Goal: Task Accomplishment & Management: Manage account settings

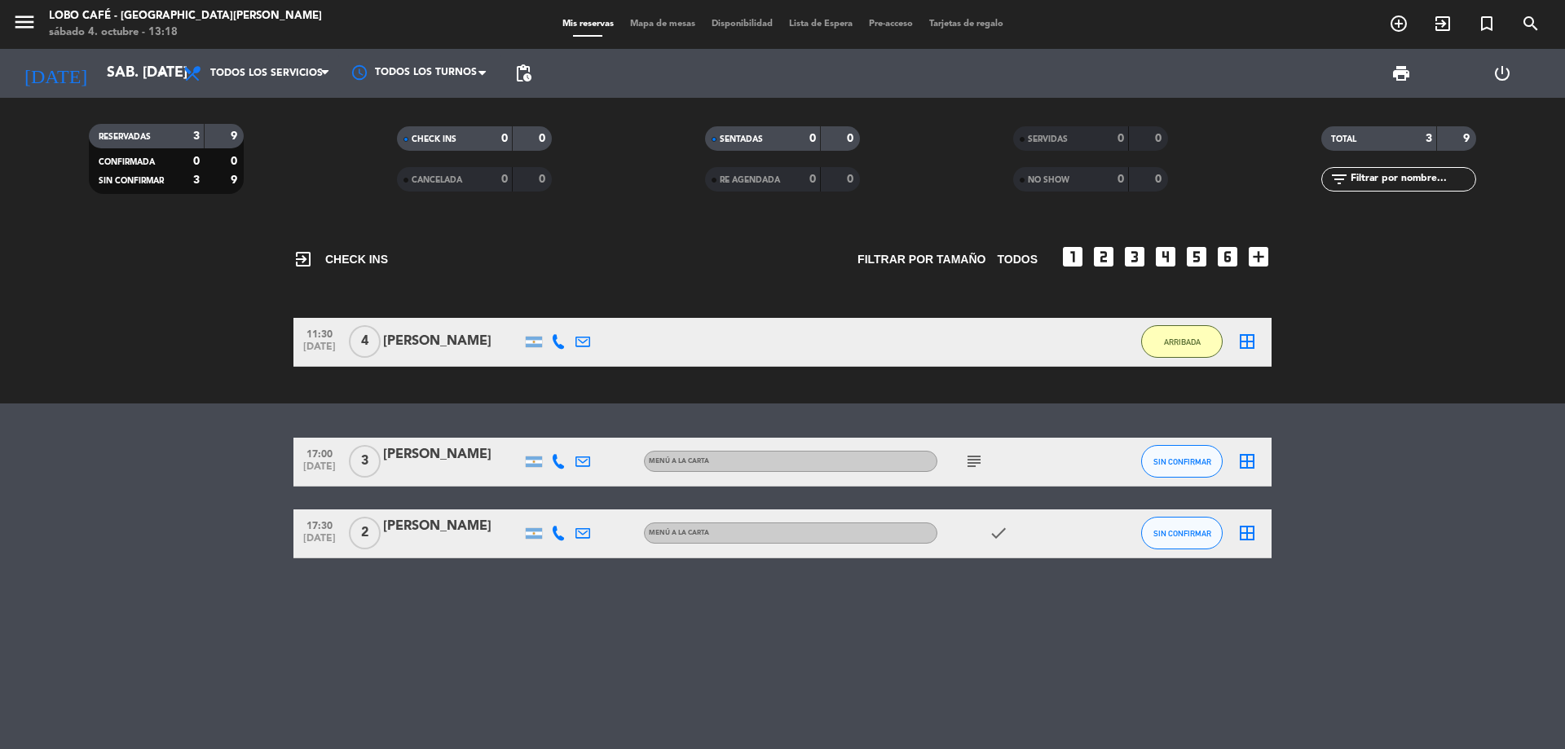
click at [1251, 410] on div "exit_to_app CHECK INS Filtrar por tamaño TODOS looks_one looks_two looks_3 look…" at bounding box center [782, 484] width 1565 height 529
click at [1201, 453] on button "SIN CONFIRMAR" at bounding box center [1182, 461] width 82 height 33
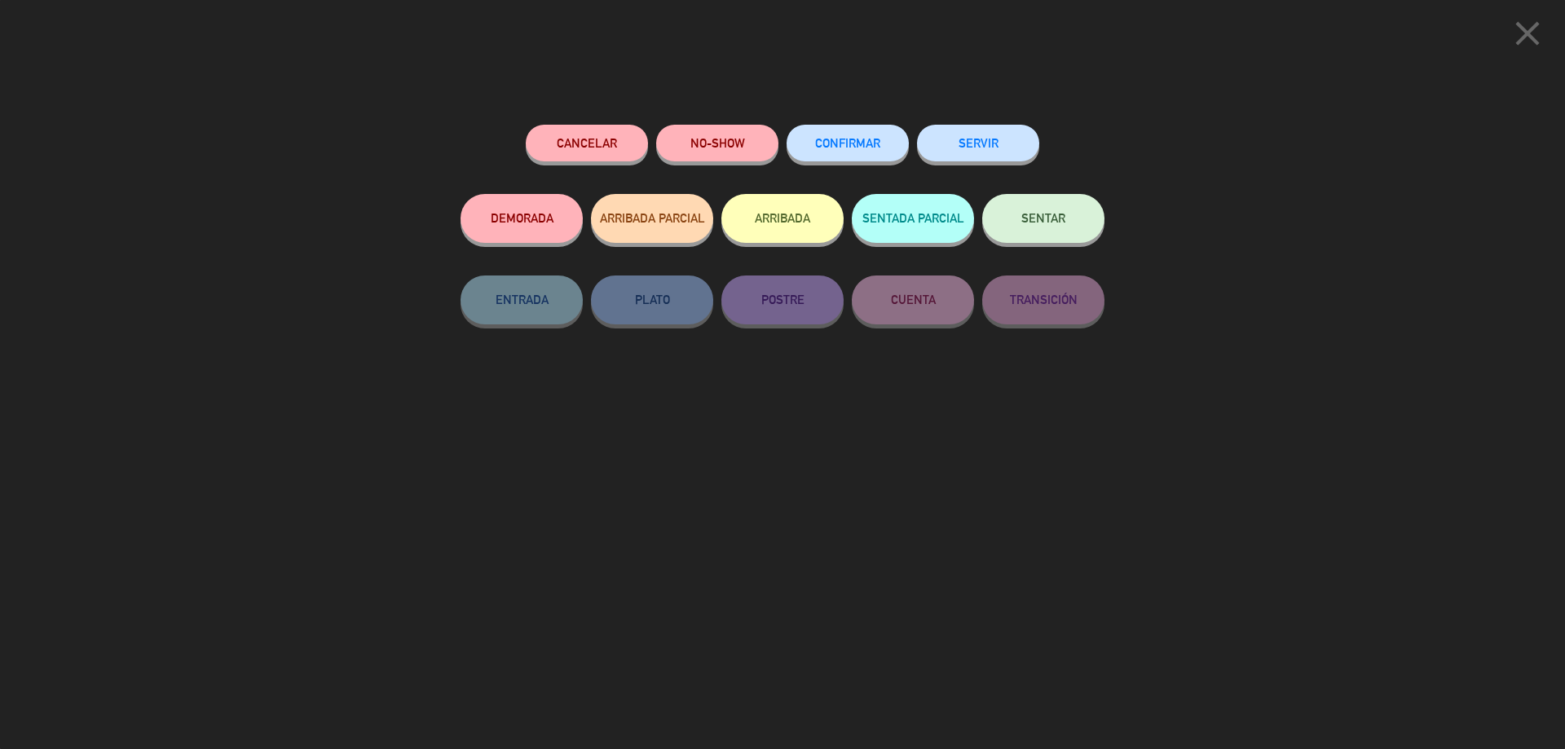
click at [842, 157] on button "CONFIRMAR" at bounding box center [848, 143] width 122 height 37
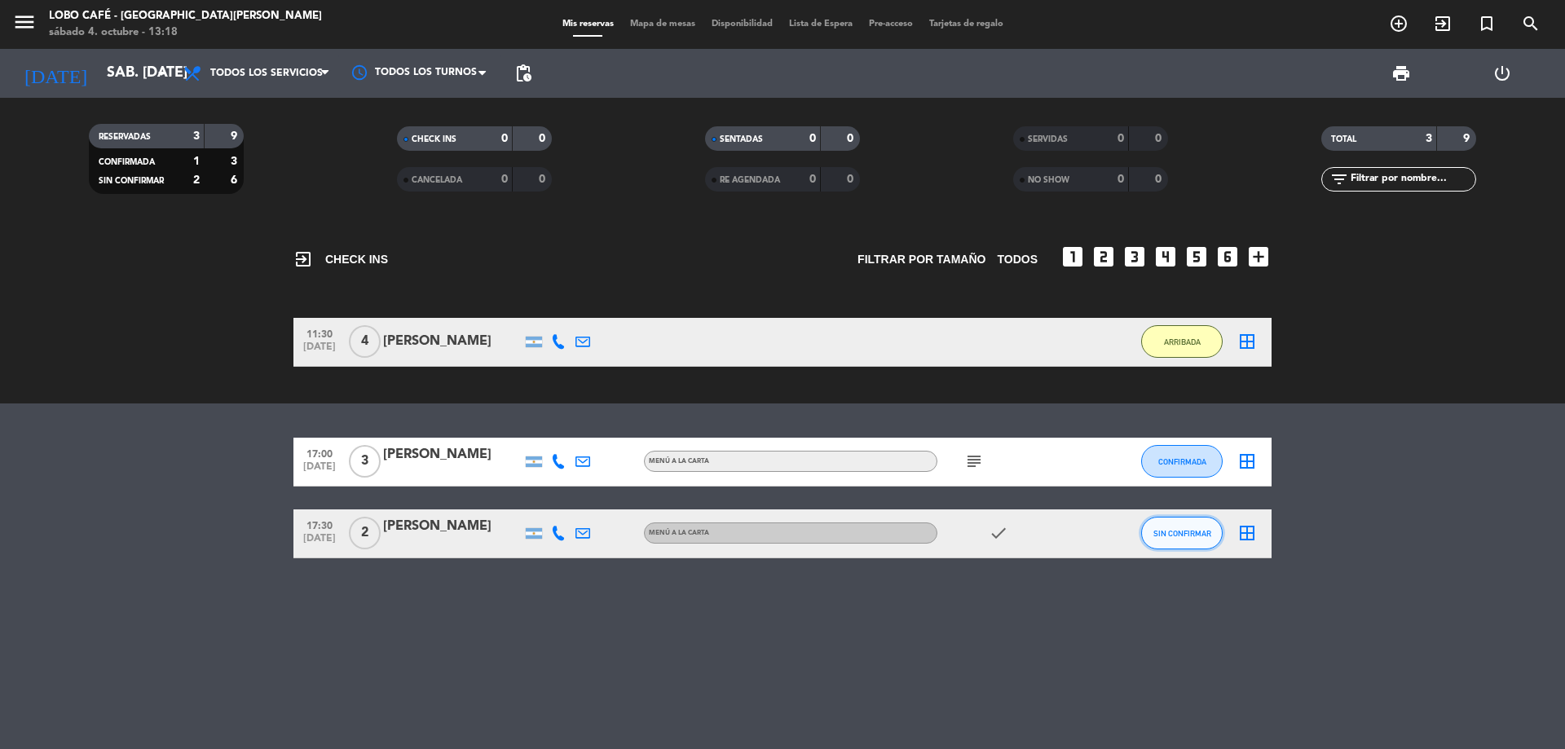
click at [1186, 538] on button "SIN CONFIRMAR" at bounding box center [1182, 533] width 82 height 33
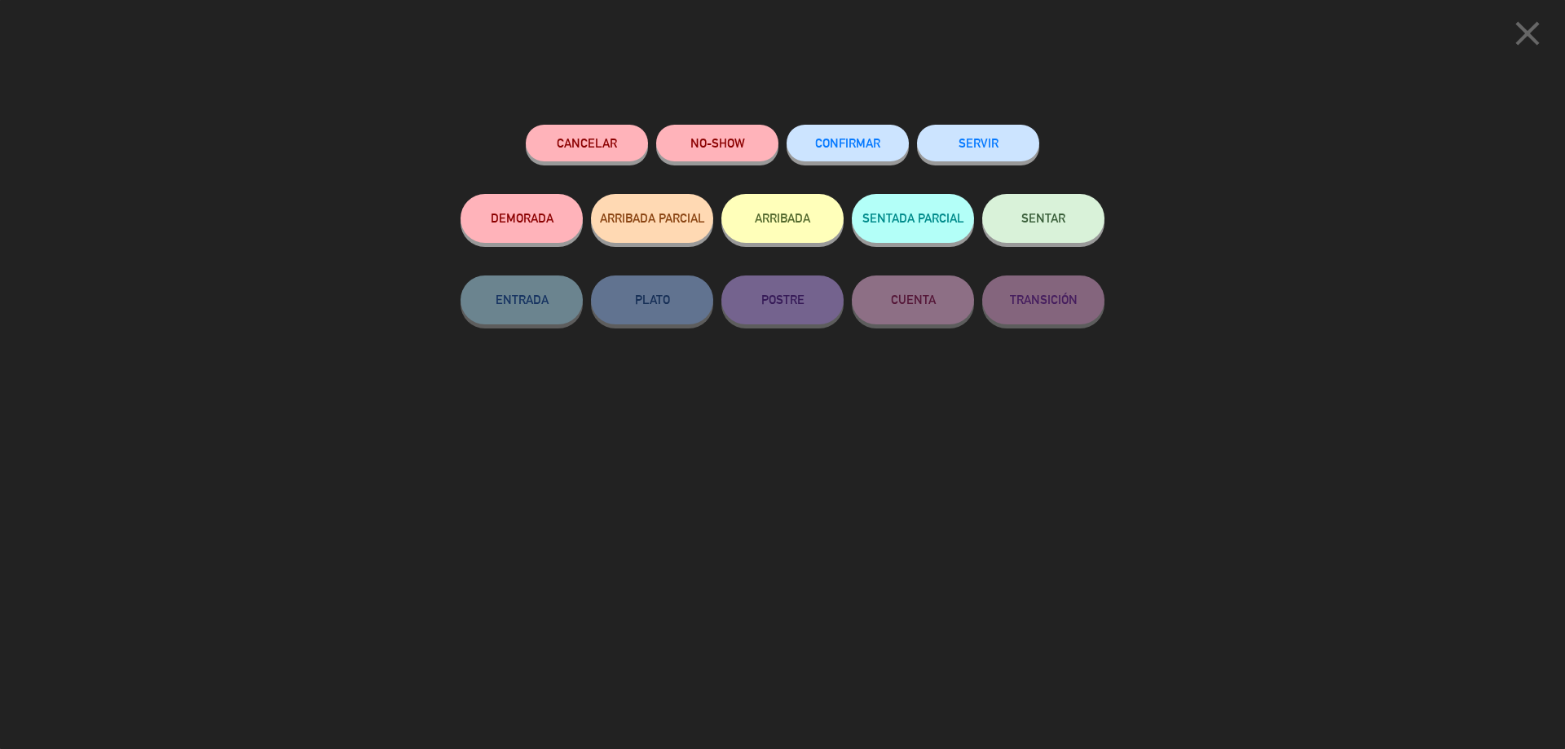
click at [805, 161] on div "CONFIRMAR" at bounding box center [848, 159] width 122 height 69
click at [806, 157] on button "CONFIRMAR" at bounding box center [848, 143] width 122 height 37
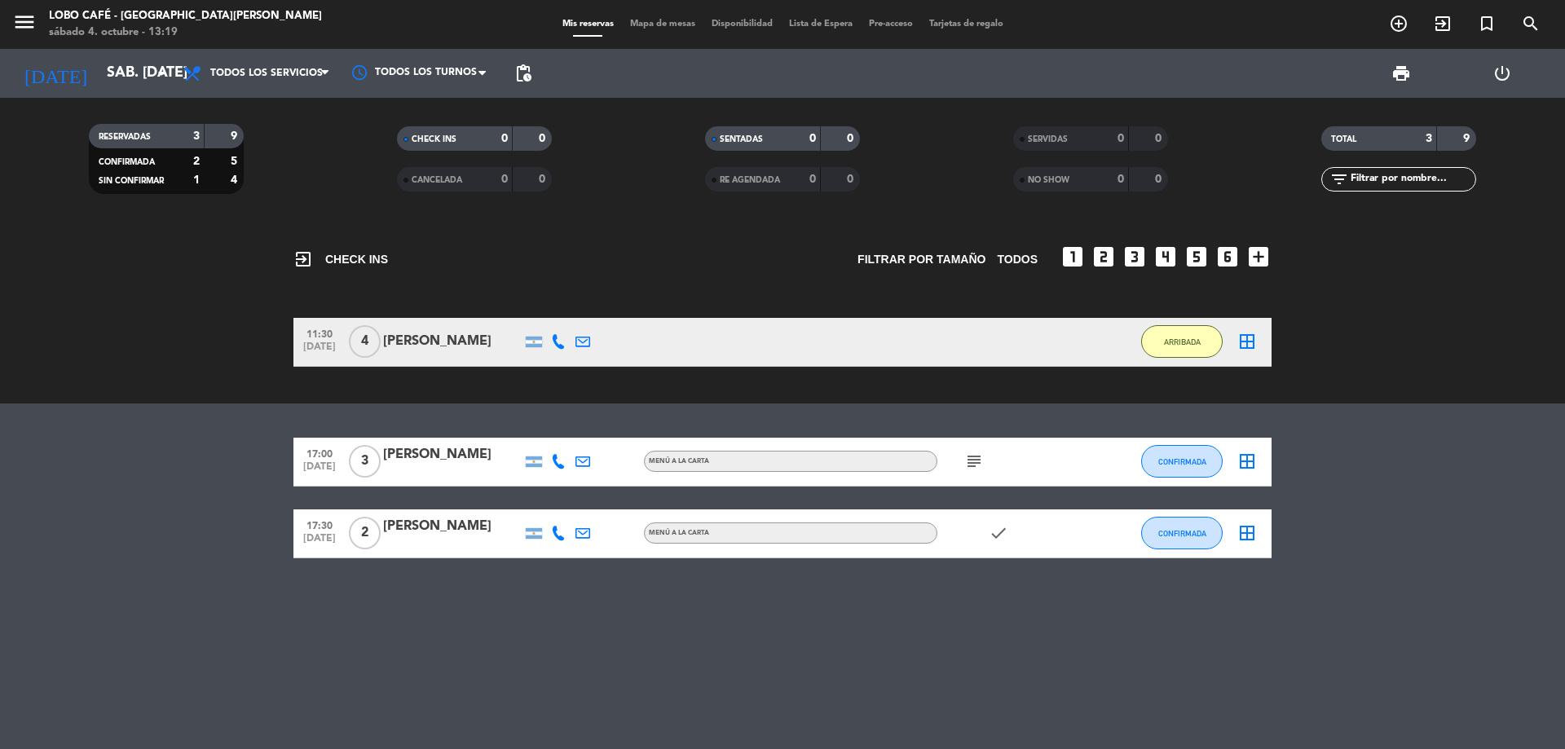
click at [435, 534] on div "[PERSON_NAME]" at bounding box center [452, 526] width 139 height 21
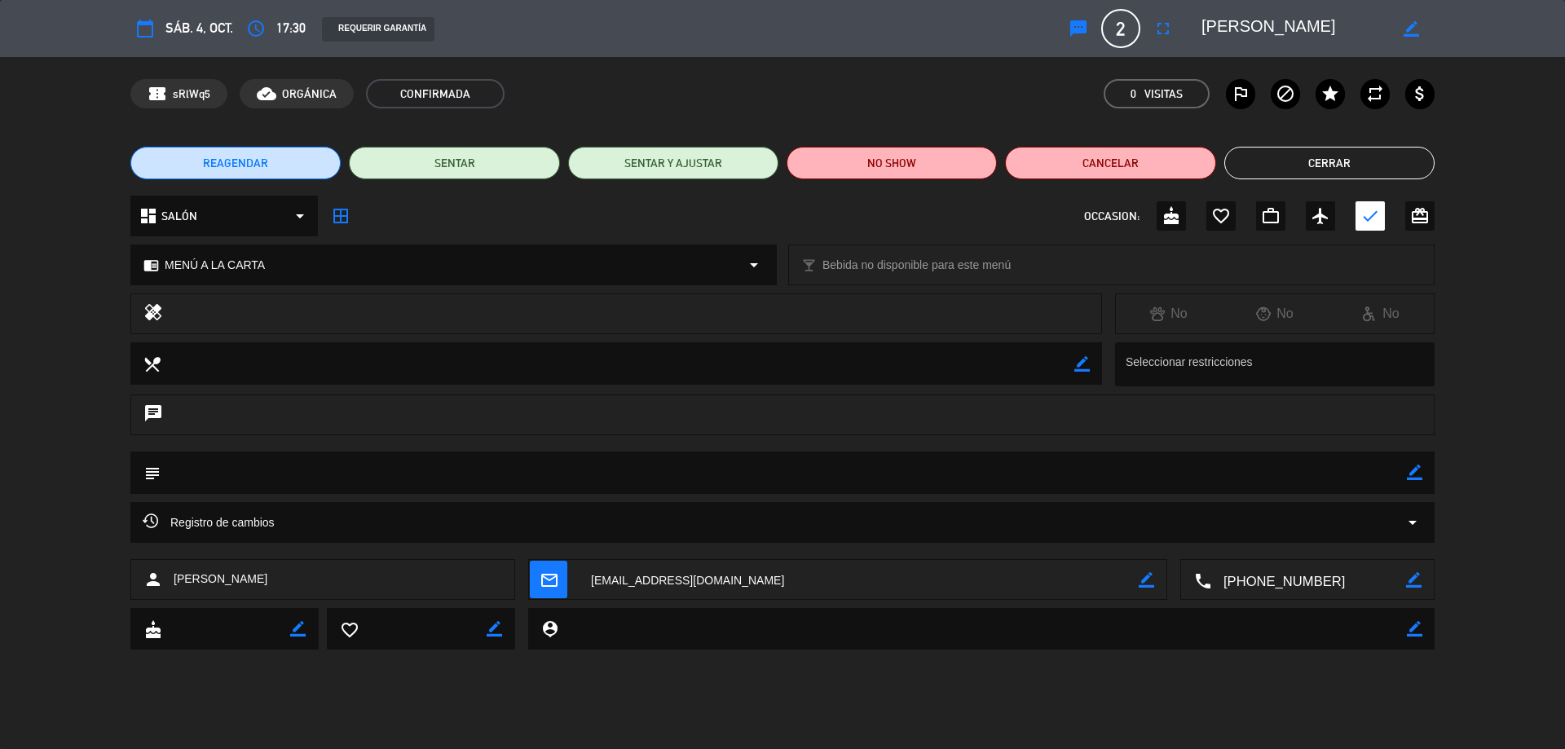
click at [1290, 582] on textarea at bounding box center [1309, 580] width 195 height 41
click at [1285, 537] on span "Click para copiar" at bounding box center [1289, 540] width 86 height 17
